Goal: Task Accomplishment & Management: Manage account settings

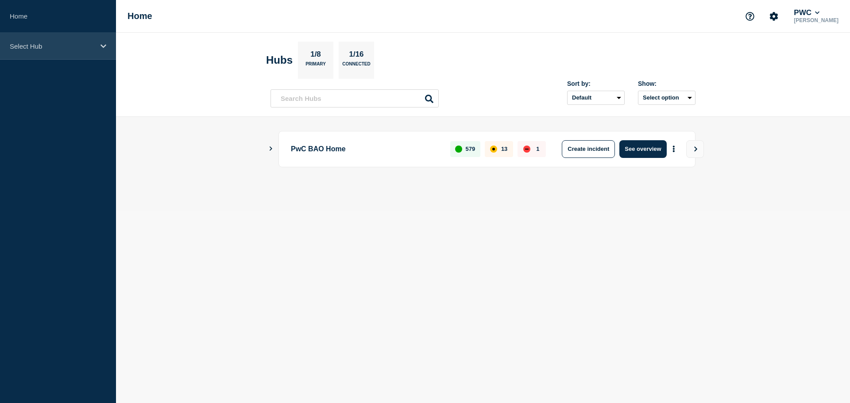
click at [105, 46] on icon at bounding box center [103, 46] width 6 height 4
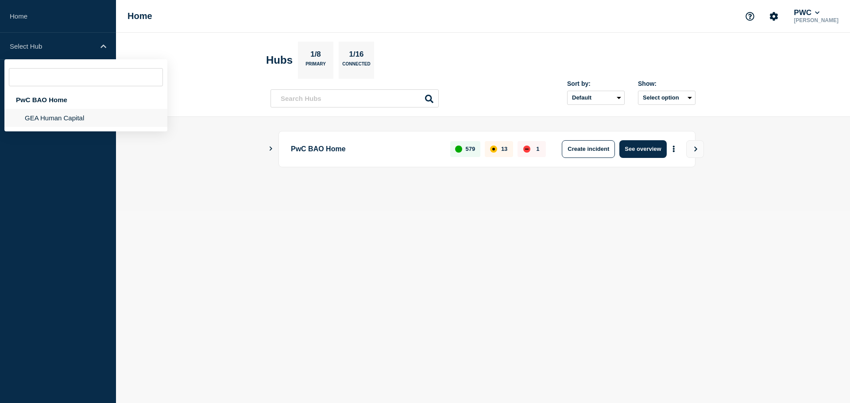
click at [66, 123] on li "GEA Human Capital" at bounding box center [85, 118] width 163 height 18
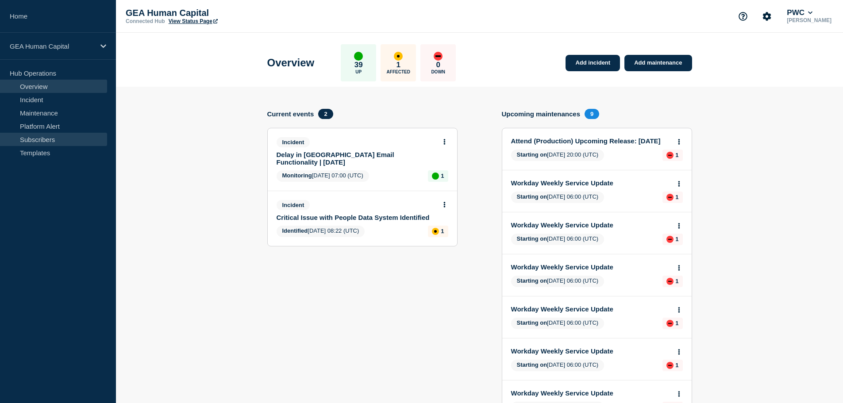
click at [40, 139] on link "Subscribers" at bounding box center [53, 139] width 107 height 13
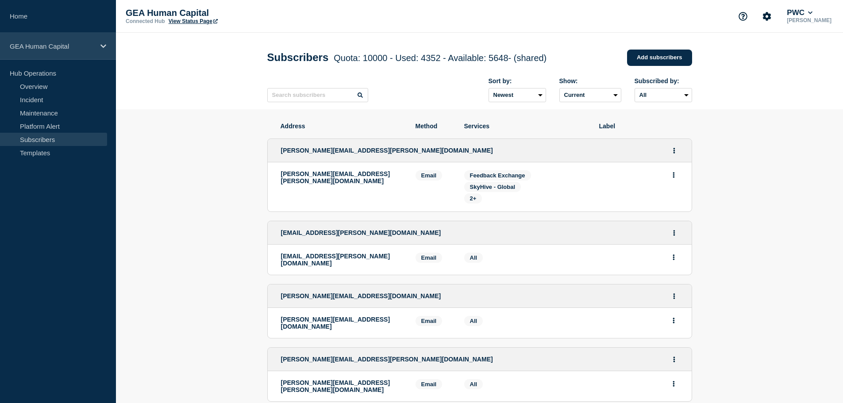
click at [104, 46] on icon at bounding box center [103, 46] width 6 height 4
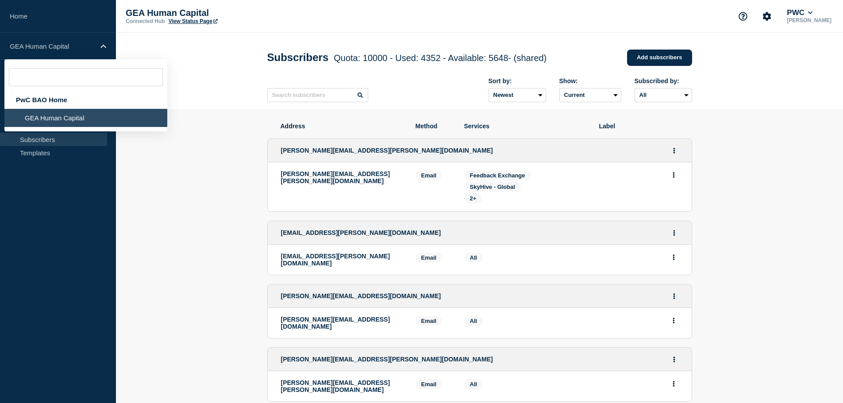
click at [182, 45] on header "Subscribers Quota: 10000 - Used: 4352 - Available: 5648 - (shared) Quota Used A…" at bounding box center [479, 71] width 727 height 77
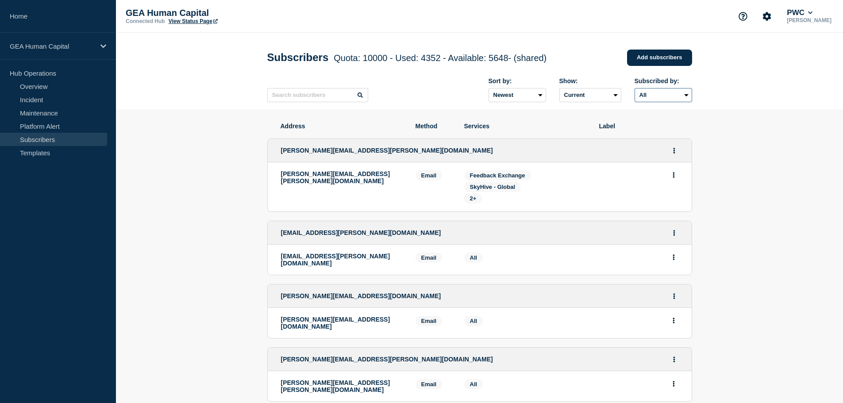
click at [664, 98] on select "All Email SMS" at bounding box center [664, 95] width 58 height 14
click at [541, 98] on select "Newest Oldest" at bounding box center [518, 95] width 58 height 14
click at [540, 98] on select "Newest Oldest" at bounding box center [518, 95] width 58 height 14
click at [771, 18] on icon "Account settings" at bounding box center [767, 16] width 9 height 9
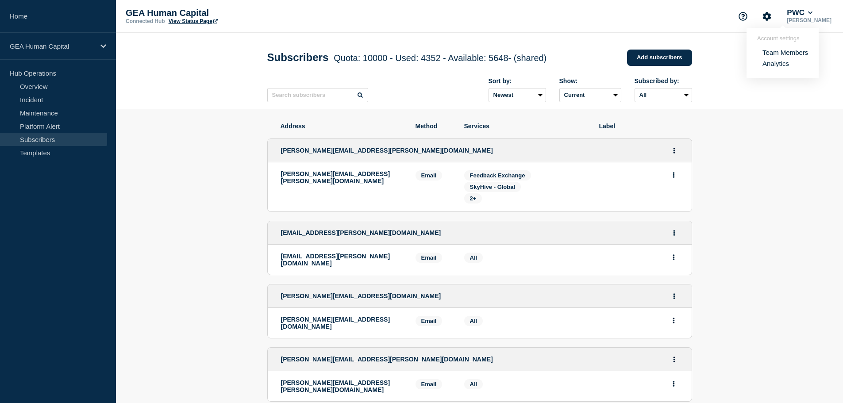
click at [781, 52] on link "Team Members" at bounding box center [786, 53] width 46 height 8
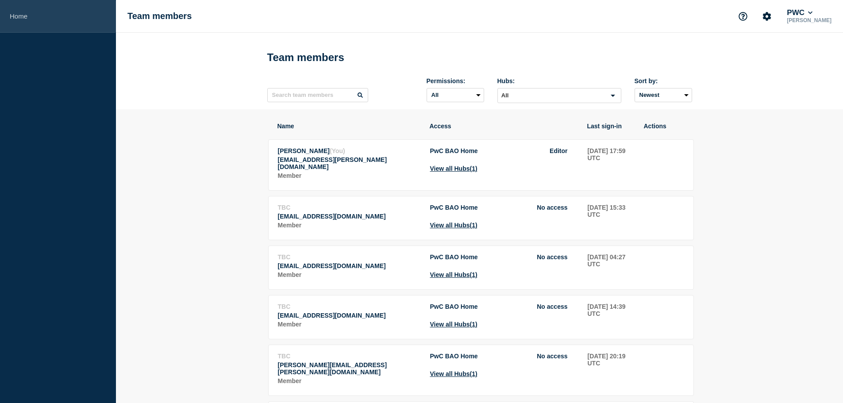
click at [22, 11] on link "Home" at bounding box center [58, 16] width 116 height 33
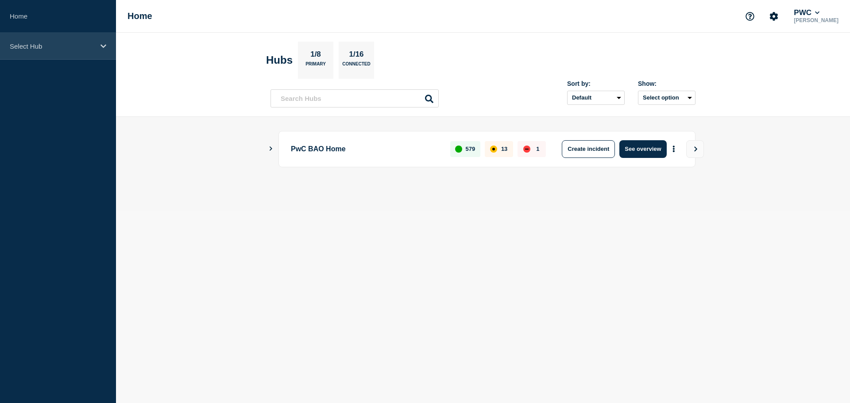
click at [104, 46] on icon at bounding box center [103, 46] width 6 height 7
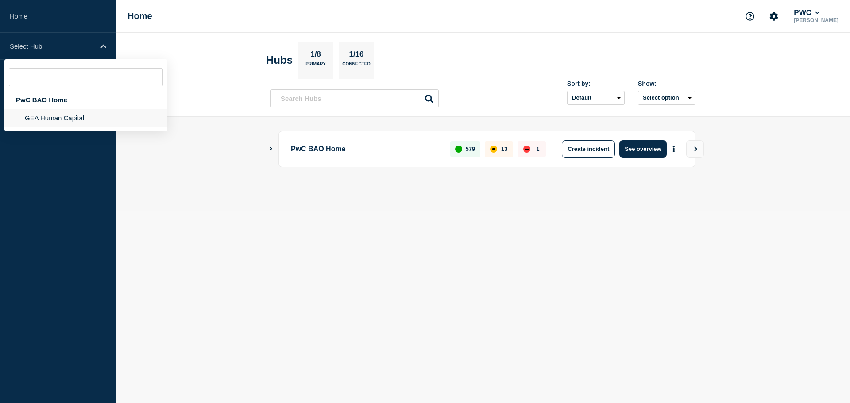
click at [66, 115] on li "GEA Human Capital" at bounding box center [85, 118] width 163 height 18
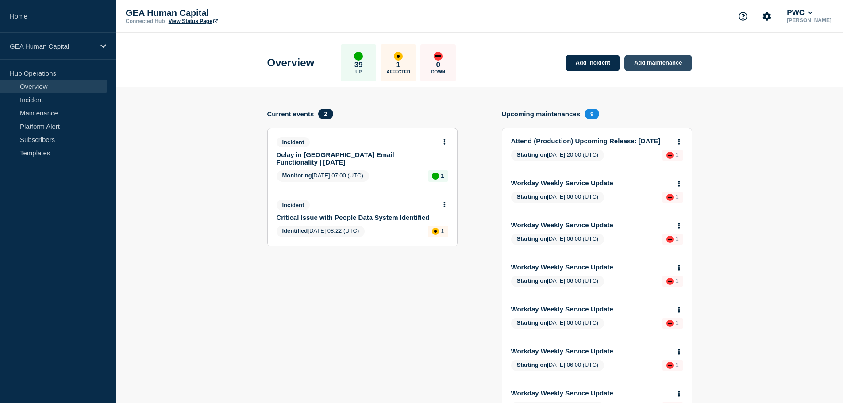
click at [668, 62] on link "Add maintenance" at bounding box center [657, 63] width 67 height 16
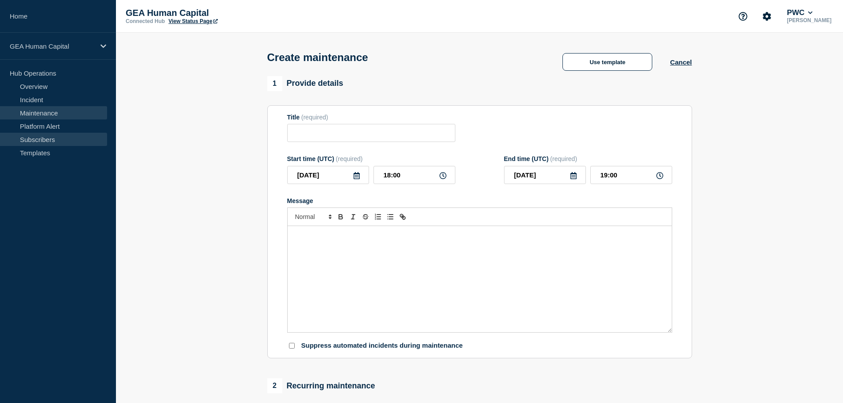
click at [49, 141] on link "Subscribers" at bounding box center [53, 139] width 107 height 13
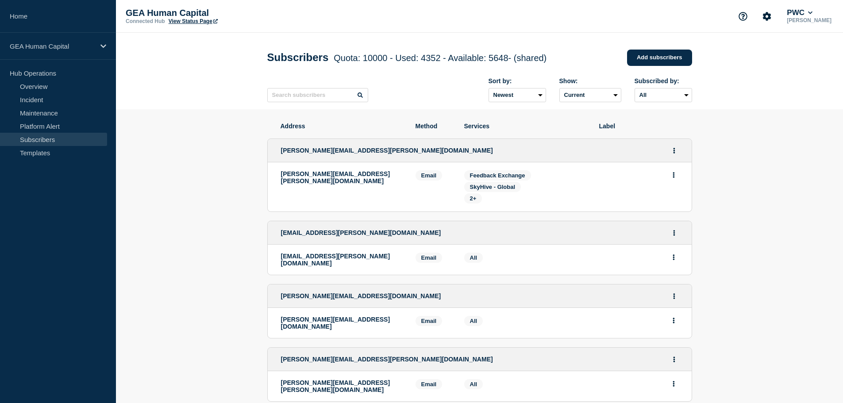
click at [39, 73] on p "Hub Operations" at bounding box center [58, 72] width 116 height 13
click at [85, 48] on p "GEA Human Capital" at bounding box center [52, 46] width 85 height 8
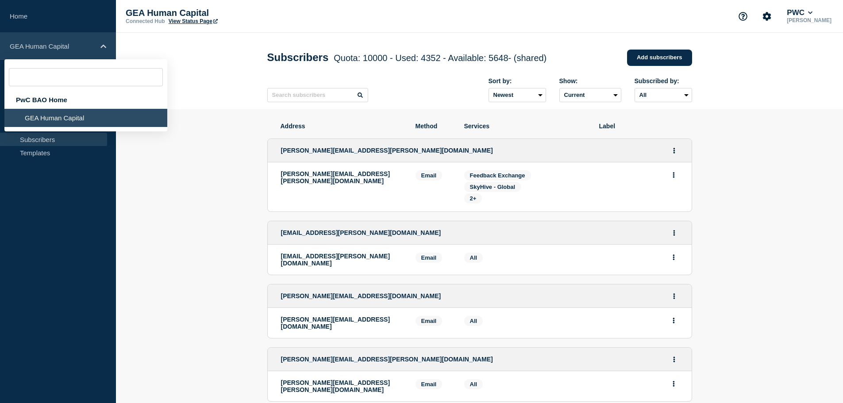
click at [86, 48] on p "GEA Human Capital" at bounding box center [52, 46] width 85 height 8
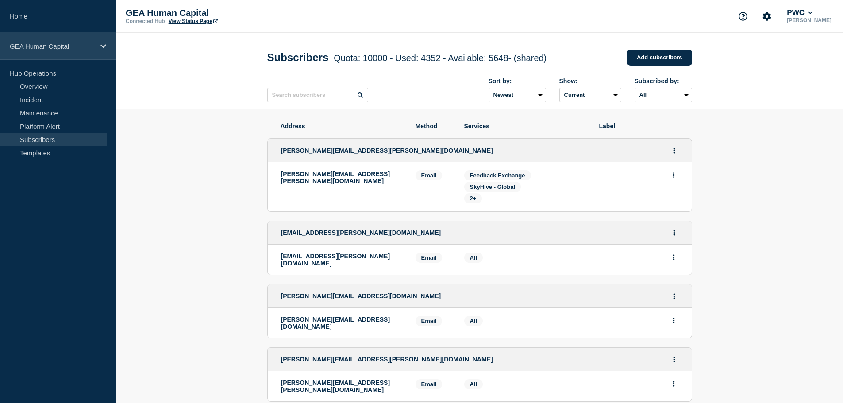
click at [98, 49] on div "GEA Human Capital" at bounding box center [58, 46] width 116 height 27
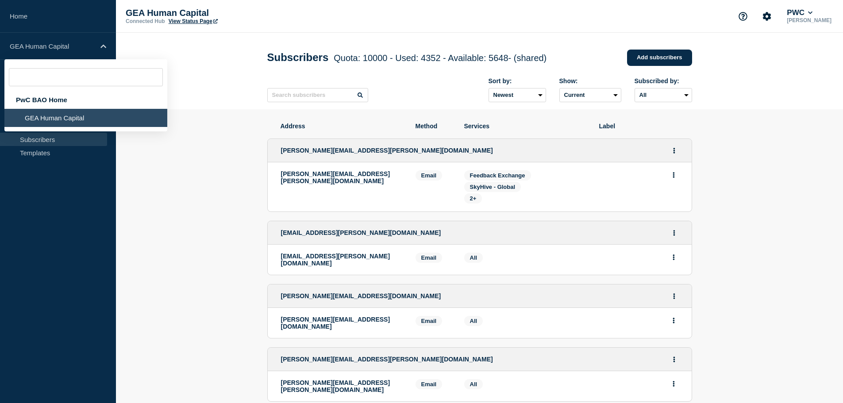
click at [77, 117] on li "GEA Human Capital" at bounding box center [85, 118] width 163 height 18
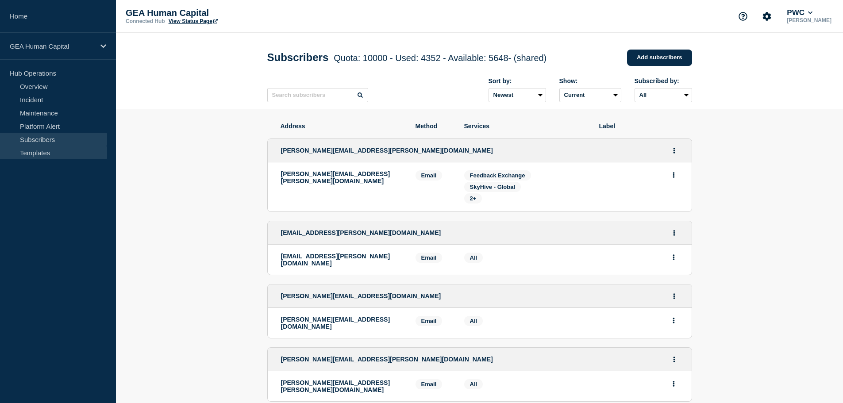
click at [36, 148] on link "Templates" at bounding box center [53, 152] width 107 height 13
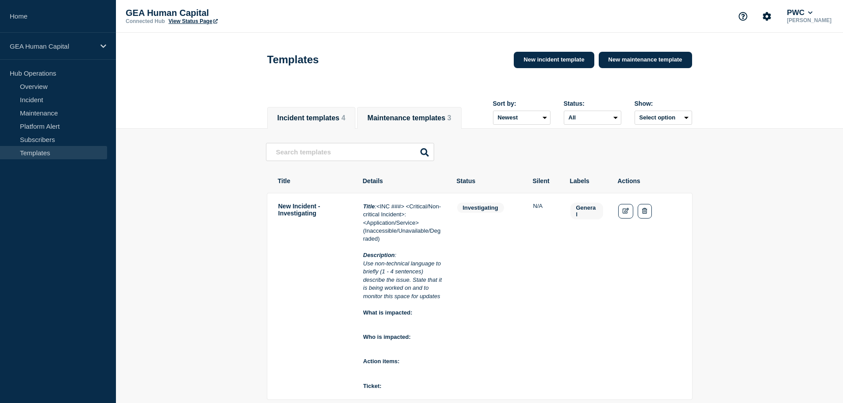
click at [451, 114] on button "Maintenance templates 3" at bounding box center [409, 118] width 84 height 8
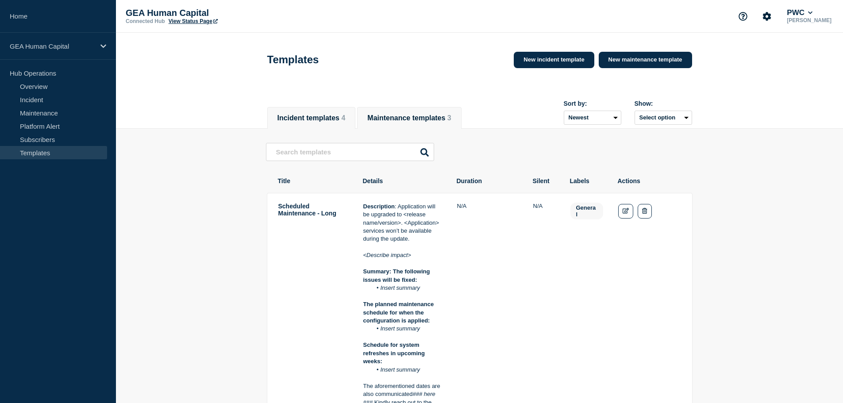
click at [320, 120] on button "Incident templates 4" at bounding box center [312, 118] width 68 height 8
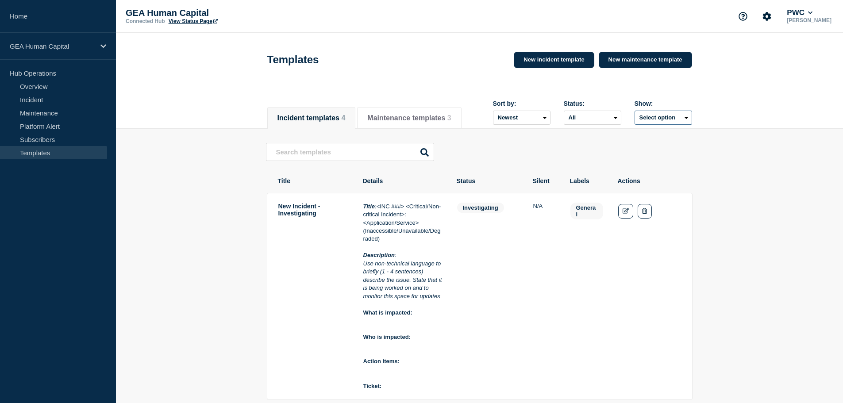
click at [692, 120] on button "Select option" at bounding box center [664, 118] width 58 height 14
click at [692, 120] on button "Select option All Deleted Created by me" at bounding box center [664, 118] width 58 height 14
click at [23, 135] on link "Subscribers" at bounding box center [53, 139] width 107 height 13
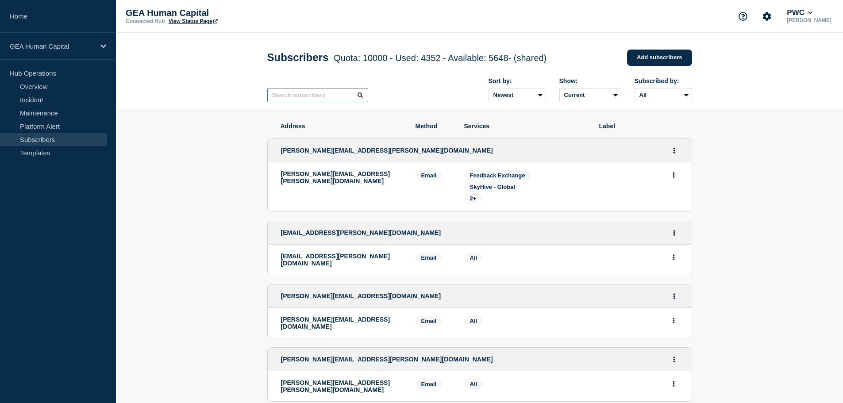
click at [291, 98] on input "text" at bounding box center [317, 95] width 101 height 14
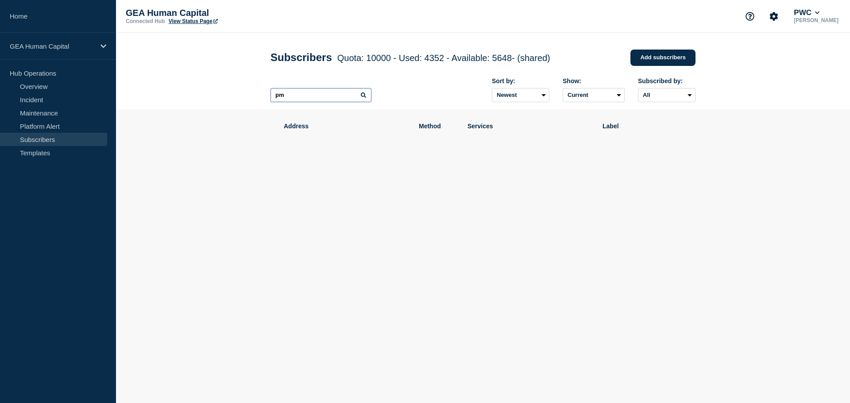
type input "p"
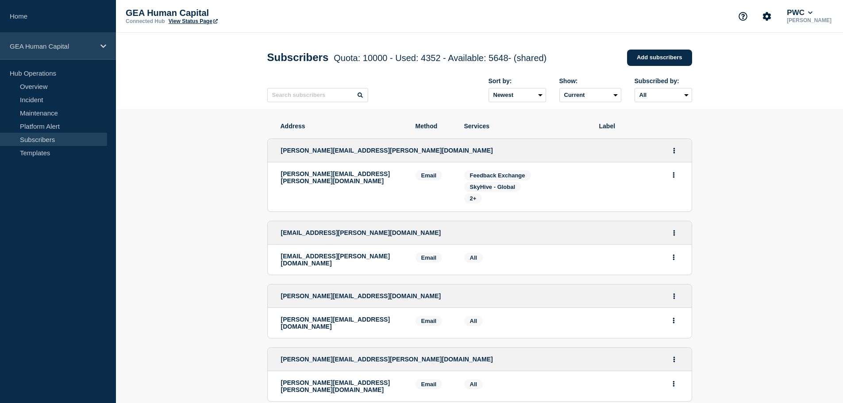
click at [99, 43] on div "GEA Human Capital" at bounding box center [58, 46] width 116 height 27
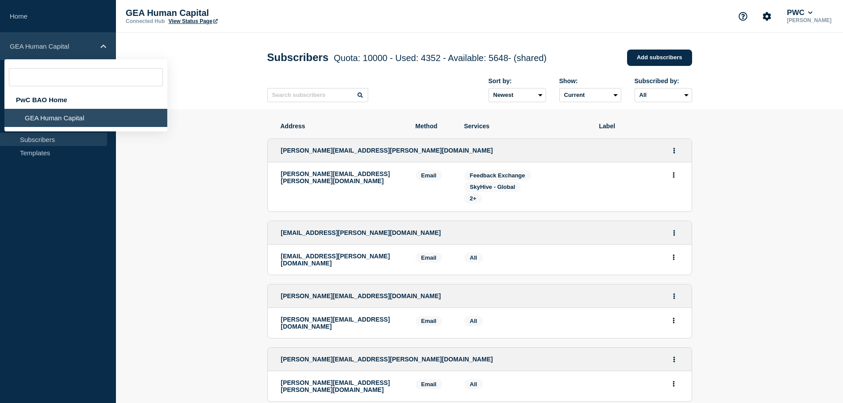
click at [100, 43] on div "GEA Human Capital" at bounding box center [58, 46] width 116 height 27
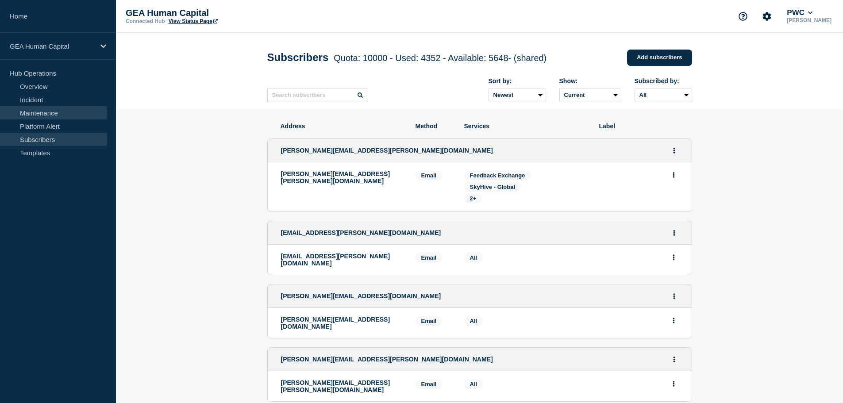
click at [51, 111] on link "Maintenance" at bounding box center [53, 112] width 107 height 13
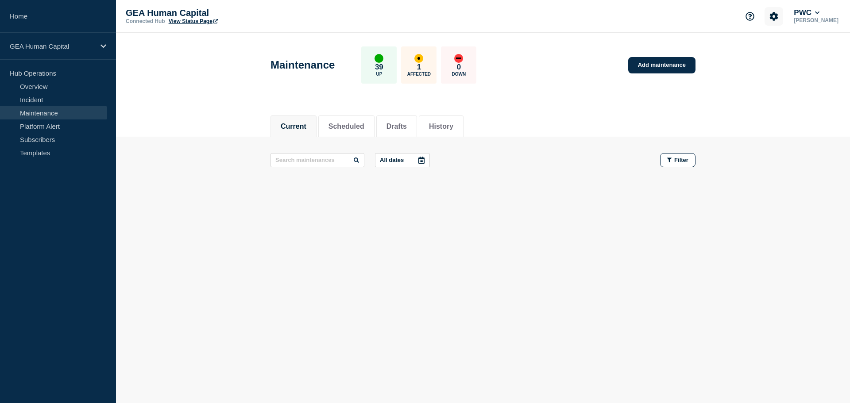
click at [778, 18] on icon "Account settings" at bounding box center [774, 16] width 8 height 8
click at [786, 52] on link "Team Members" at bounding box center [792, 53] width 46 height 8
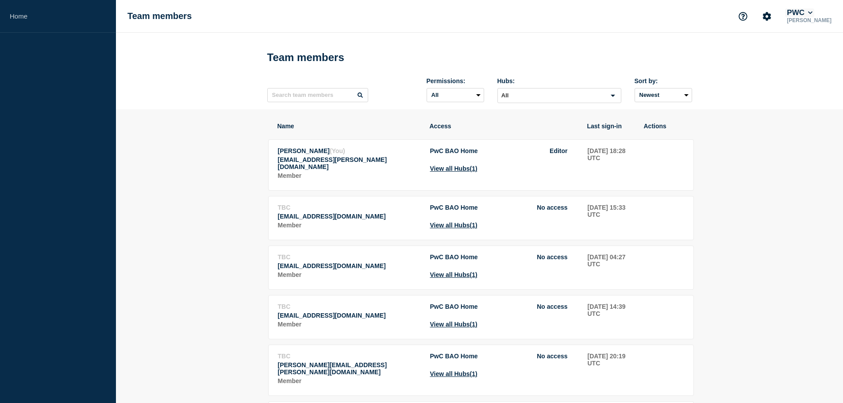
click at [813, 13] on icon at bounding box center [810, 13] width 4 height 3
click at [809, 85] on link "User settings" at bounding box center [813, 85] width 39 height 8
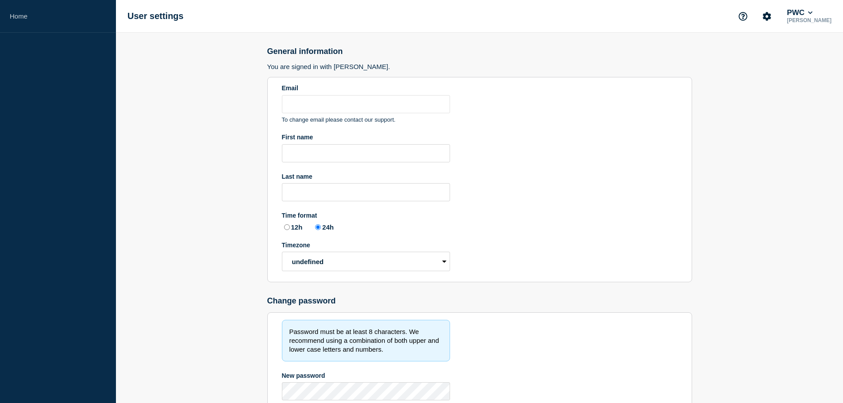
type input "jen.corpuz@pwc.com"
type input "Jen"
type input "Corpuz"
radio input "true"
select select "hub"
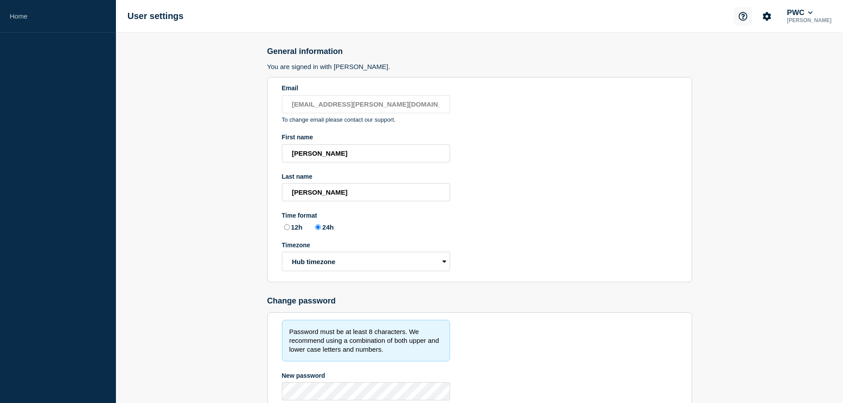
click at [748, 17] on icon "Support" at bounding box center [743, 16] width 9 height 9
click at [750, 56] on link "Help Guides" at bounding box center [751, 53] width 37 height 8
click at [771, 18] on icon "Account settings" at bounding box center [767, 16] width 8 height 8
click at [22, 15] on link "Home" at bounding box center [58, 16] width 116 height 33
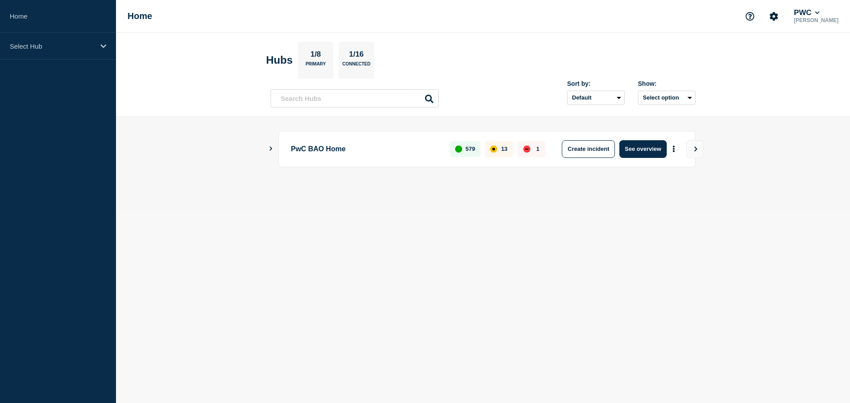
click at [273, 148] on icon "Show Connected Hubs" at bounding box center [271, 148] width 6 height 4
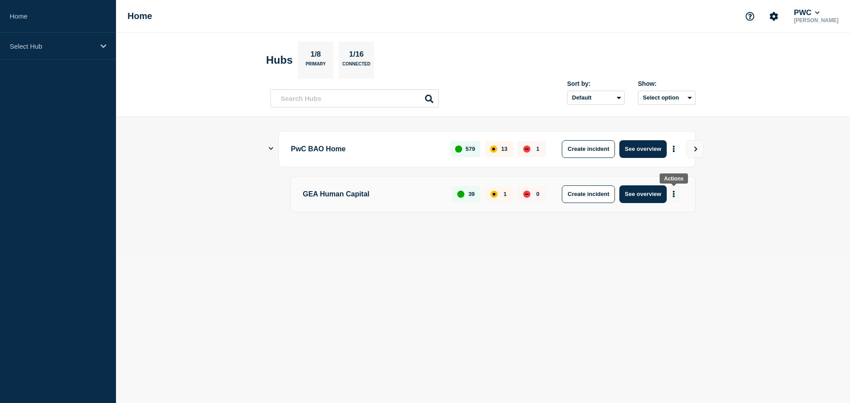
click at [673, 193] on icon "More actions" at bounding box center [673, 194] width 3 height 7
click at [335, 195] on p "GEA Human Capital" at bounding box center [372, 194] width 139 height 18
click at [105, 44] on icon at bounding box center [103, 46] width 6 height 7
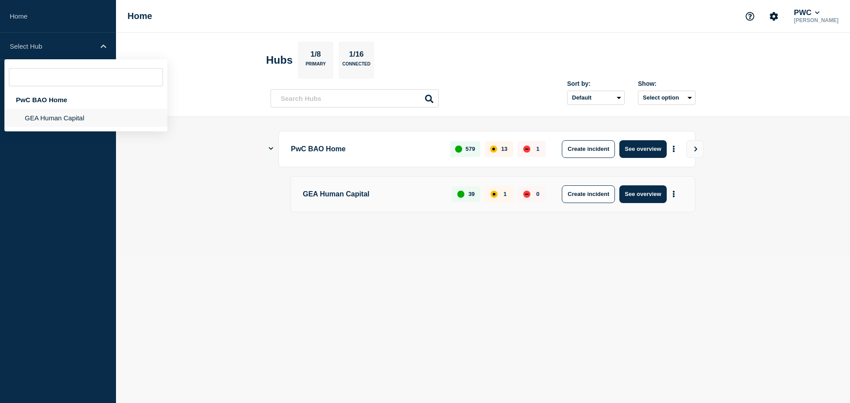
click at [84, 118] on li "GEA Human Capital" at bounding box center [85, 118] width 163 height 18
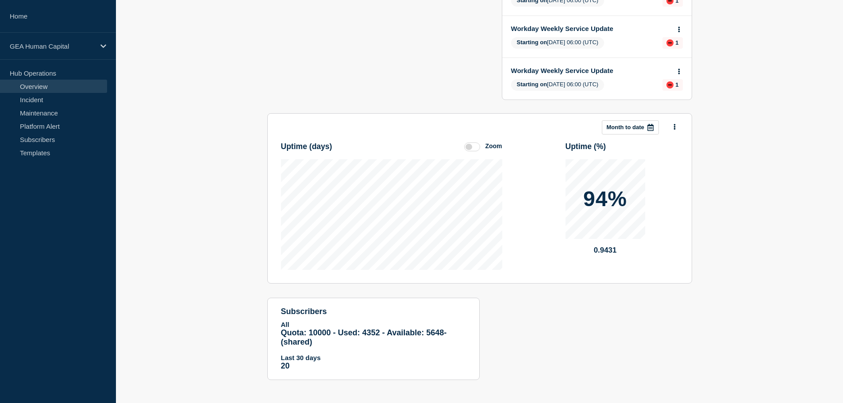
scroll to position [414, 0]
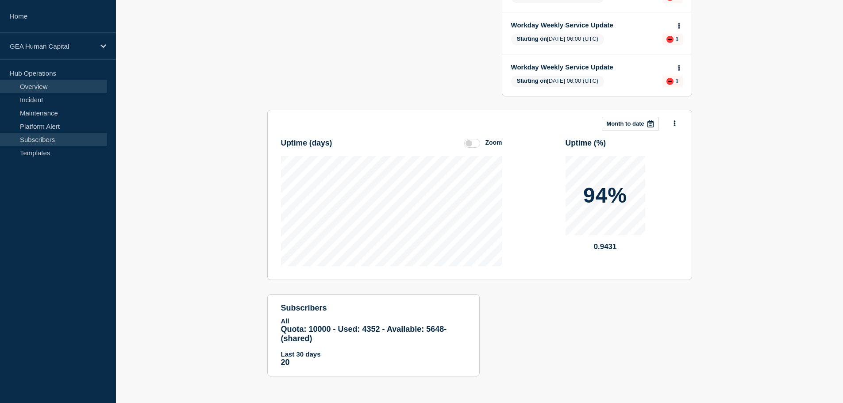
click at [34, 136] on link "Subscribers" at bounding box center [53, 139] width 107 height 13
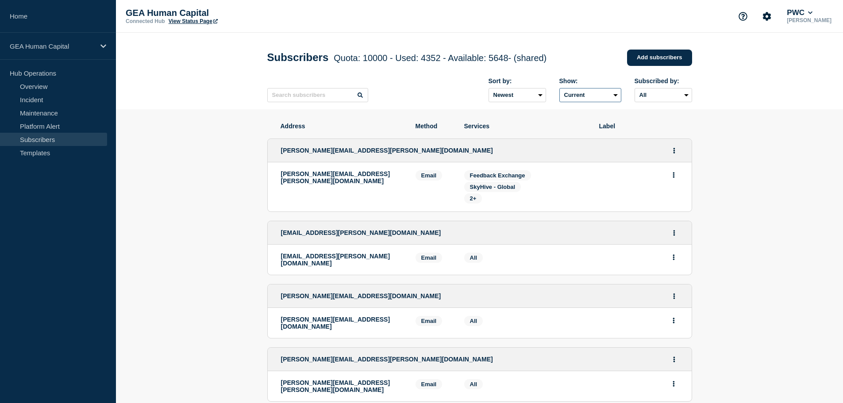
click at [616, 96] on select "Current Deleted Recently deleted" at bounding box center [590, 95] width 62 height 14
click at [683, 95] on select "All Email SMS" at bounding box center [664, 95] width 58 height 14
click at [541, 96] on select "Newest Oldest" at bounding box center [518, 95] width 58 height 14
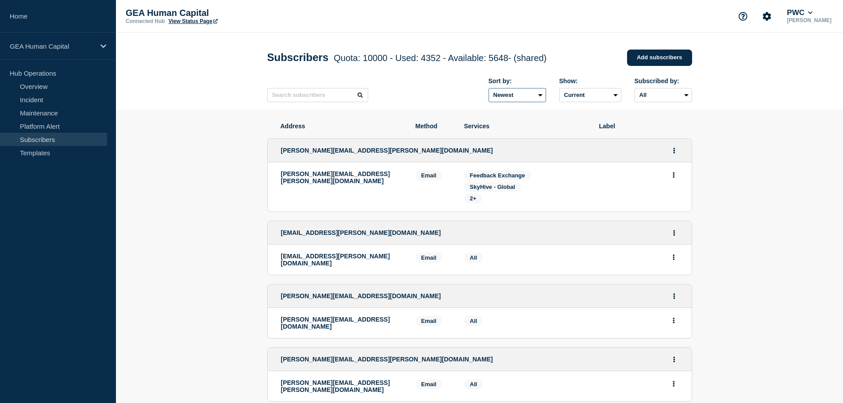
click at [540, 96] on select "Newest Oldest" at bounding box center [518, 95] width 58 height 14
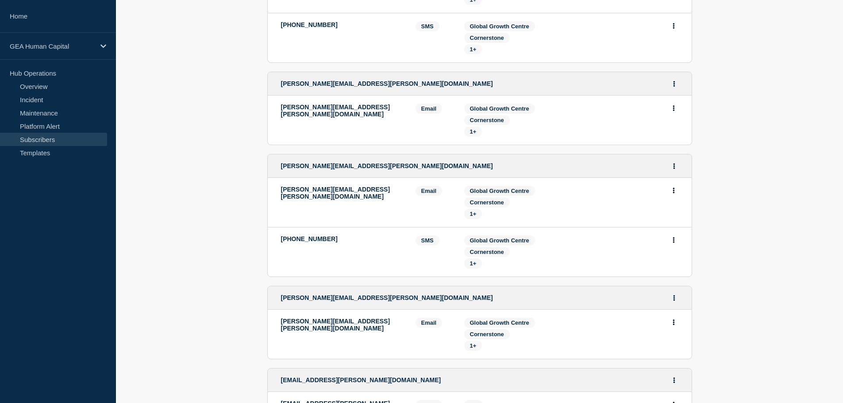
scroll to position [1677, 0]
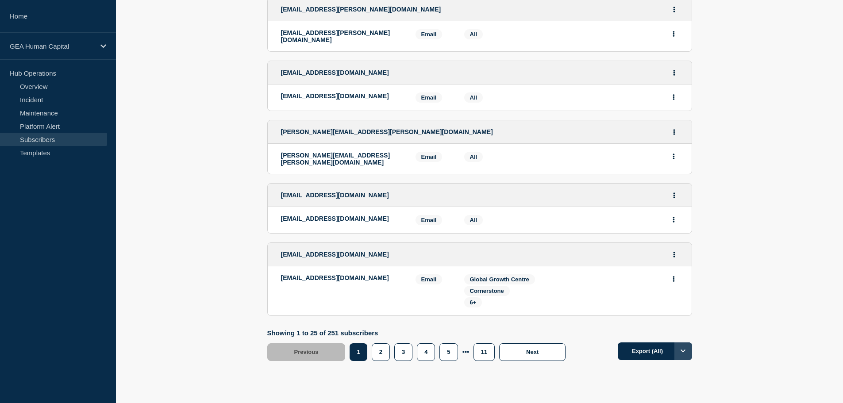
click at [678, 343] on button "Options" at bounding box center [684, 352] width 18 height 18
click at [661, 343] on button "Export (All)" at bounding box center [655, 352] width 74 height 18
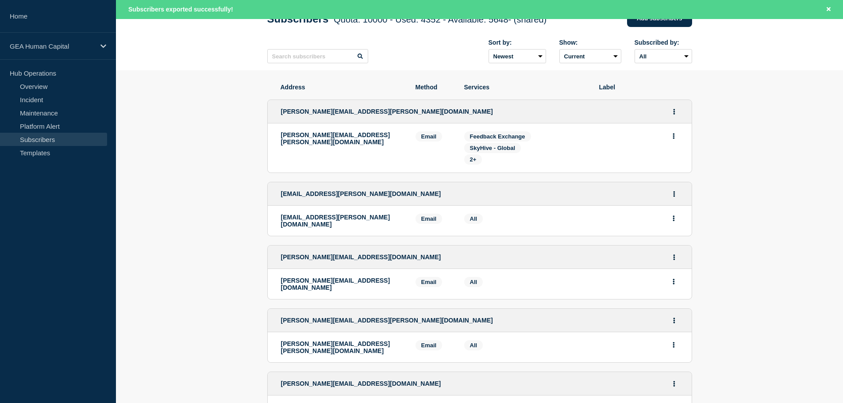
scroll to position [0, 0]
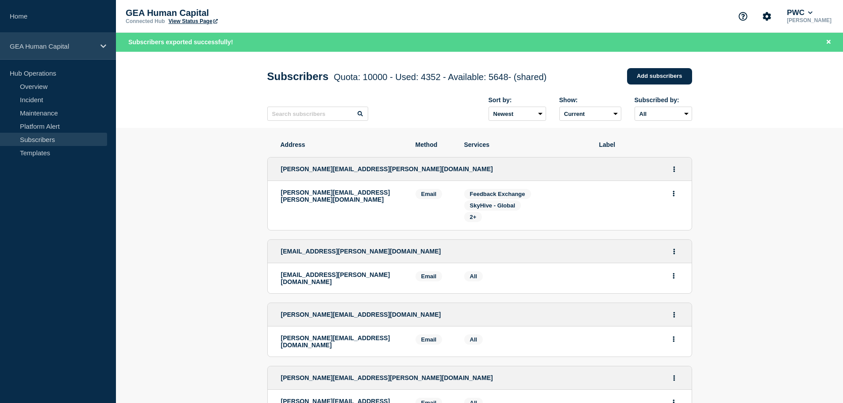
click at [33, 50] on div "GEA Human Capital" at bounding box center [58, 46] width 116 height 27
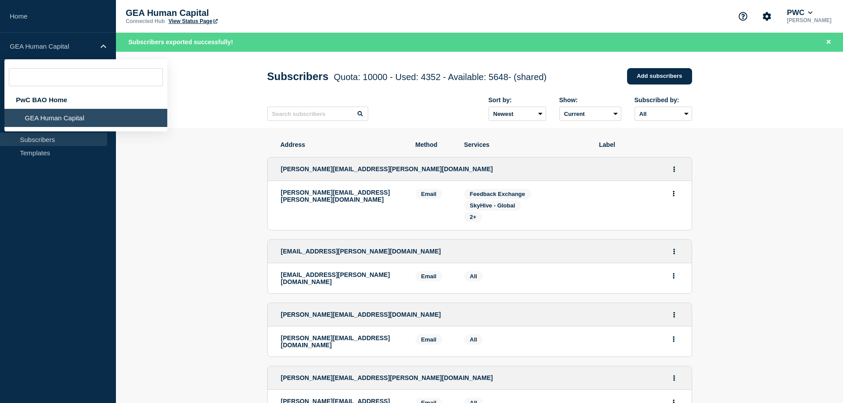
click at [32, 119] on li "GEA Human Capital" at bounding box center [85, 118] width 163 height 18
click at [83, 116] on li "GEA Human Capital" at bounding box center [85, 118] width 163 height 18
